Goal: Use online tool/utility: Utilize a website feature to perform a specific function

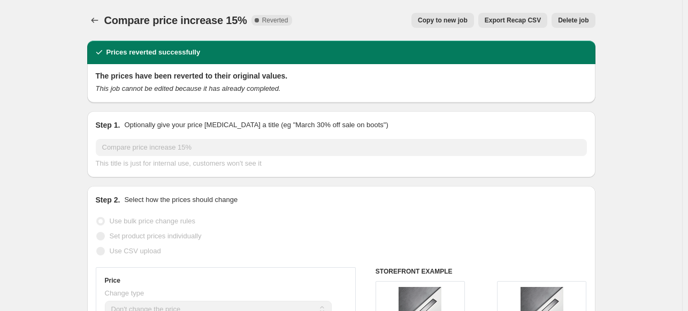
select select "no_change"
select select "percentage"
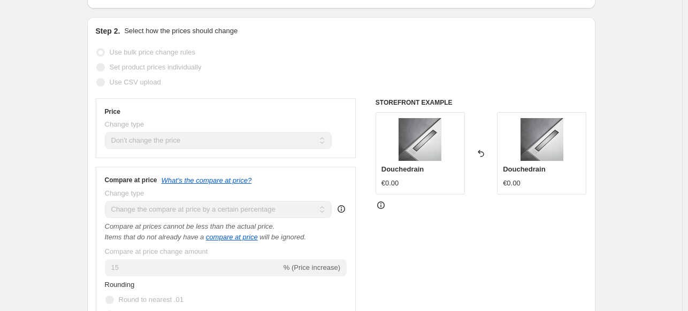
scroll to position [156, 0]
